Goal: Task Accomplishment & Management: Manage account settings

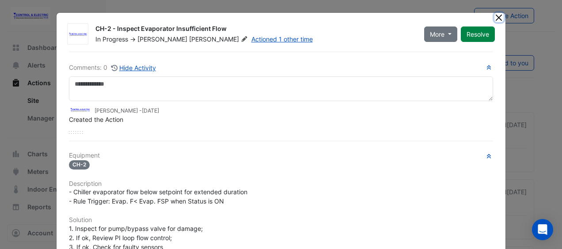
click at [495, 17] on button "Close" at bounding box center [499, 17] width 9 height 9
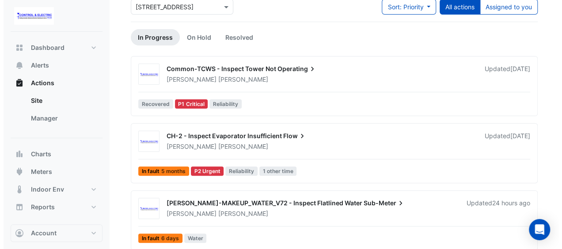
scroll to position [56, 0]
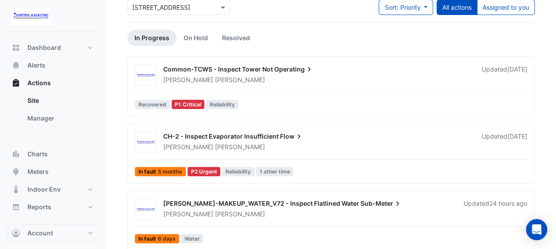
click at [327, 85] on div "Common-TCWS - Inspect Tower Not Operating [PERSON_NAME] Updated [DATE] Recovere…" at bounding box center [330, 88] width 399 height 49
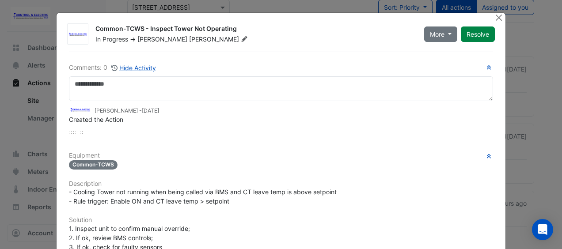
click at [325, 190] on span "- Cooling Tower not running when being called via BMS and CT leave temp is abov…" at bounding box center [203, 196] width 268 height 17
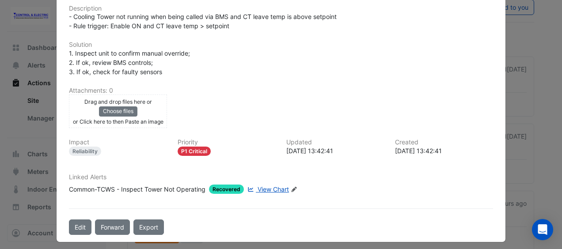
scroll to position [177, 0]
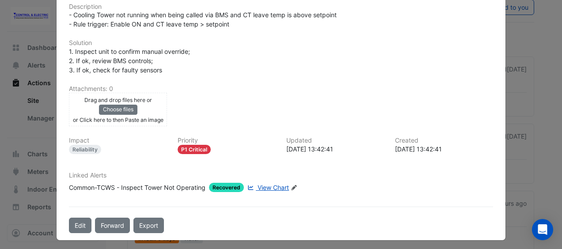
click at [262, 184] on span "View Chart" at bounding box center [273, 188] width 31 height 8
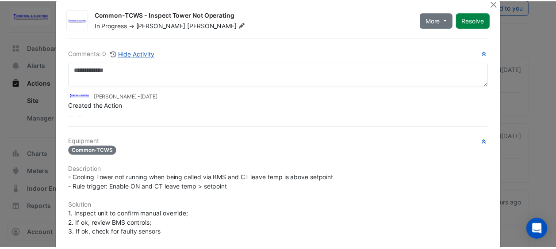
scroll to position [14, 0]
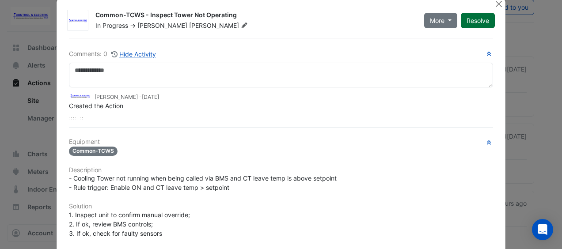
click at [472, 20] on button "Resolve" at bounding box center [478, 20] width 34 height 15
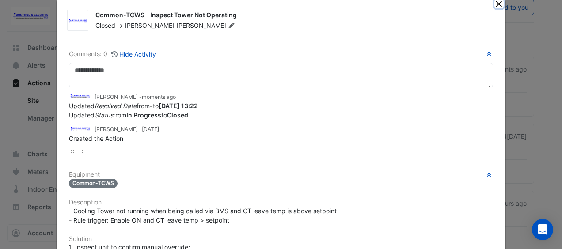
click at [497, 3] on button "Close" at bounding box center [499, 3] width 9 height 9
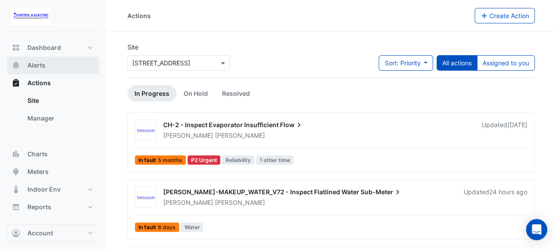
click at [41, 68] on span "Alerts" at bounding box center [36, 65] width 18 height 9
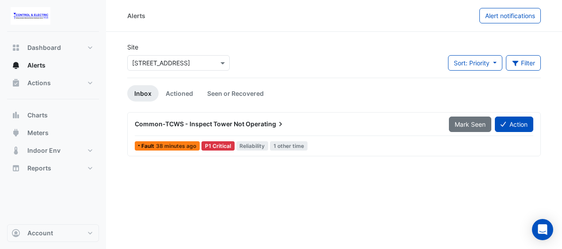
click at [308, 192] on div "Alerts Alert notifications Site × [STREET_ADDRESS] Sort: Priority Priority Upda…" at bounding box center [334, 124] width 456 height 249
